Goal: Transaction & Acquisition: Obtain resource

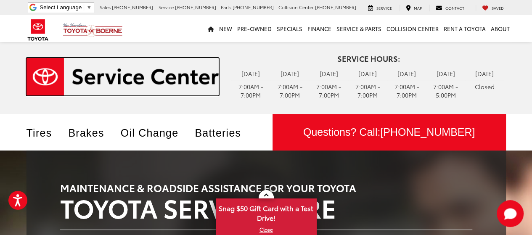
click at [58, 72] on img "Service Center | Vic Vaughan Toyota of Boerne in Boerne TX" at bounding box center [123, 76] width 193 height 37
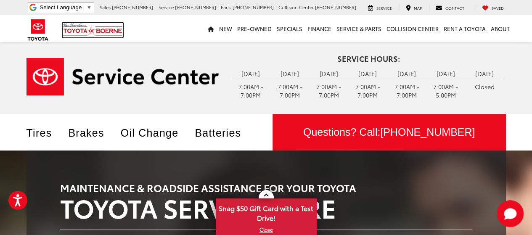
click at [76, 27] on img at bounding box center [93, 30] width 60 height 15
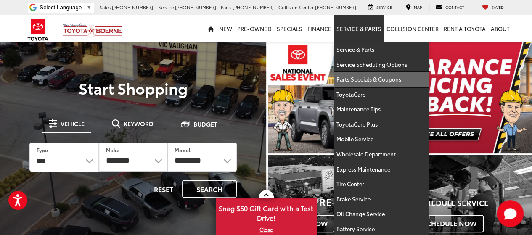
click at [376, 77] on link "Parts Specials & Coupons" at bounding box center [381, 79] width 95 height 15
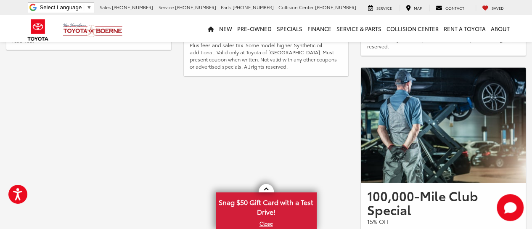
scroll to position [589, 0]
